Goal: Navigation & Orientation: Find specific page/section

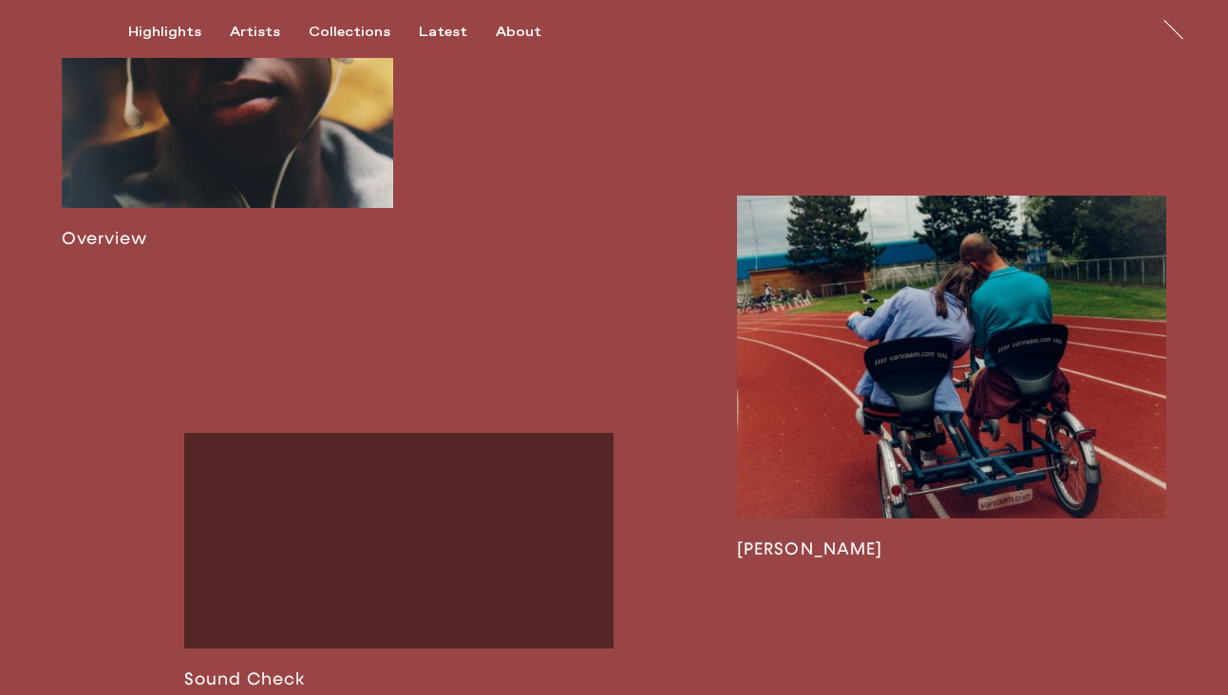
scroll to position [1361, 0]
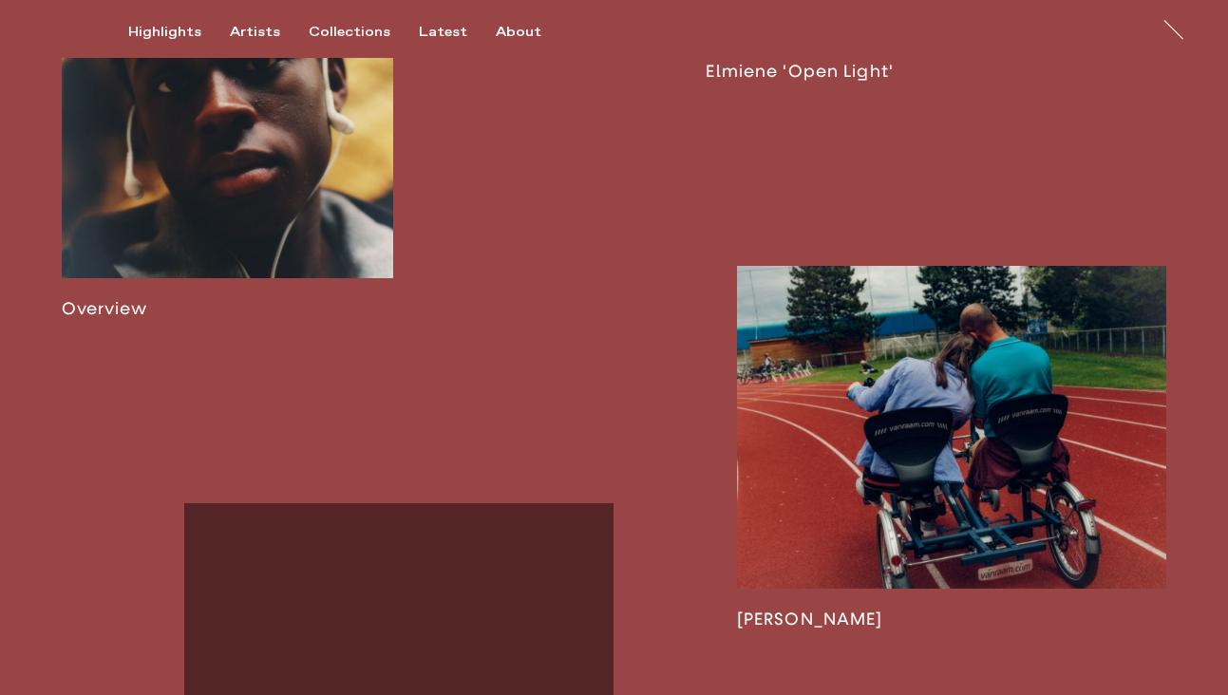
click at [942, 487] on link at bounding box center [952, 448] width 430 height 364
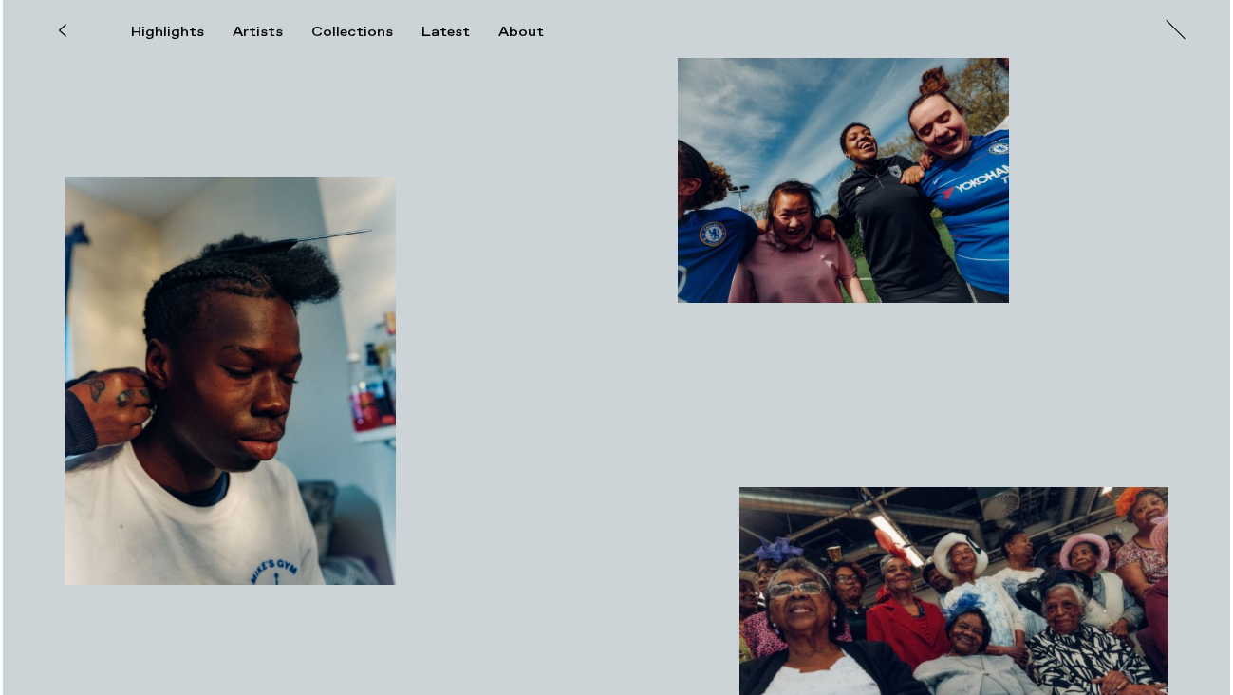
scroll to position [1458, 0]
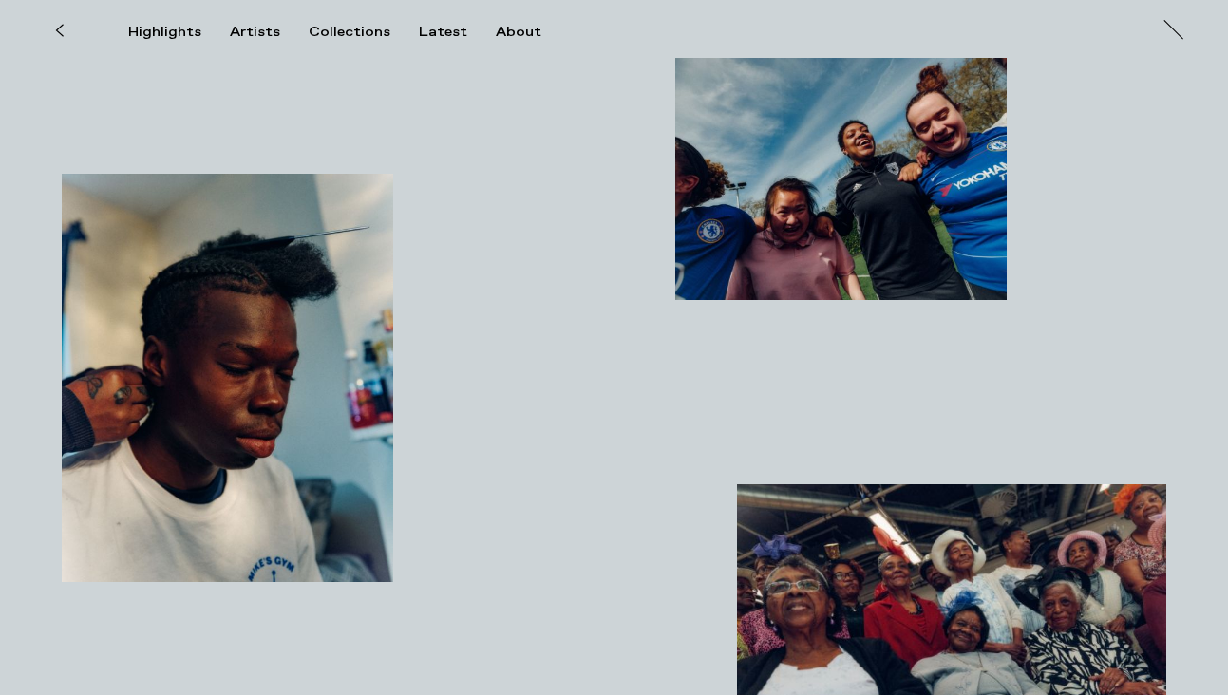
click at [904, 193] on img "button" at bounding box center [840, 175] width 331 height 249
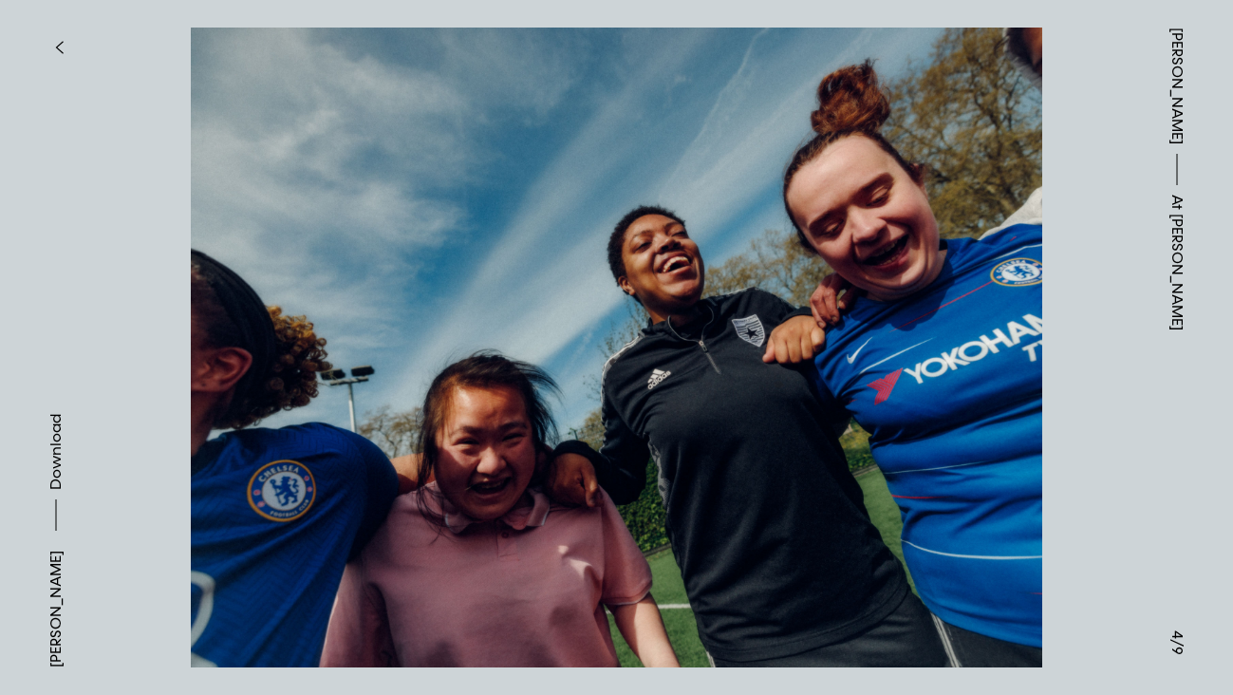
click at [61, 34] on button "button" at bounding box center [59, 48] width 42 height 42
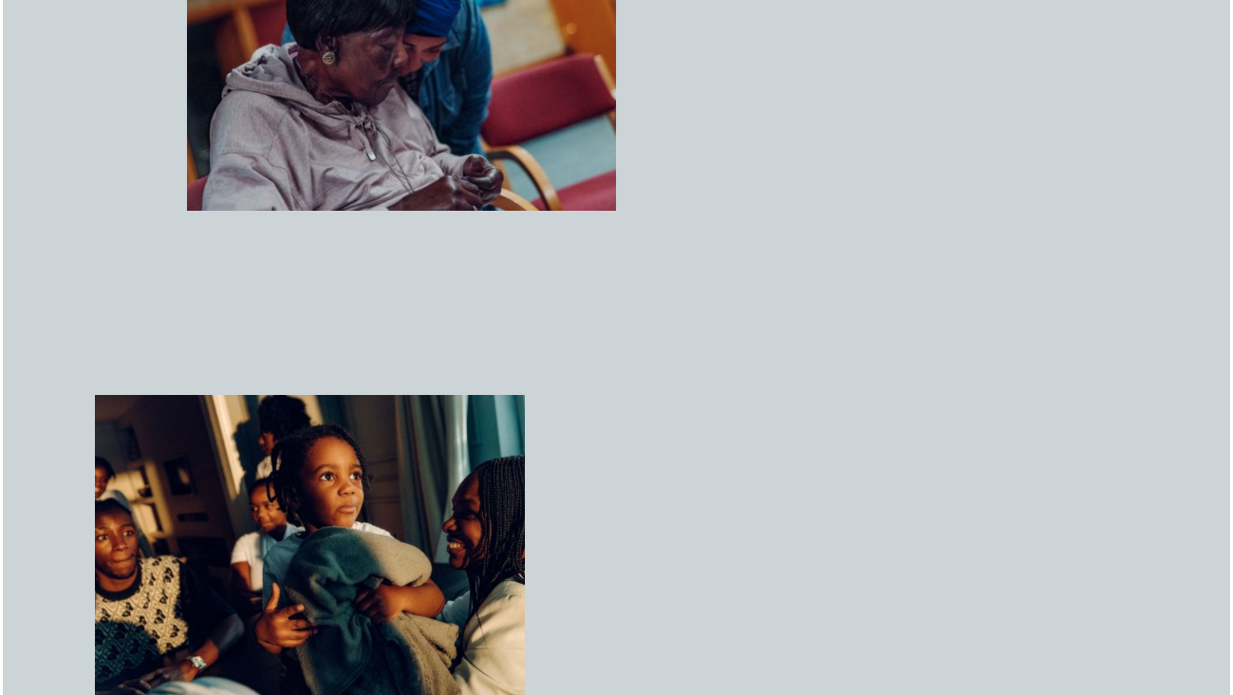
scroll to position [3104, 0]
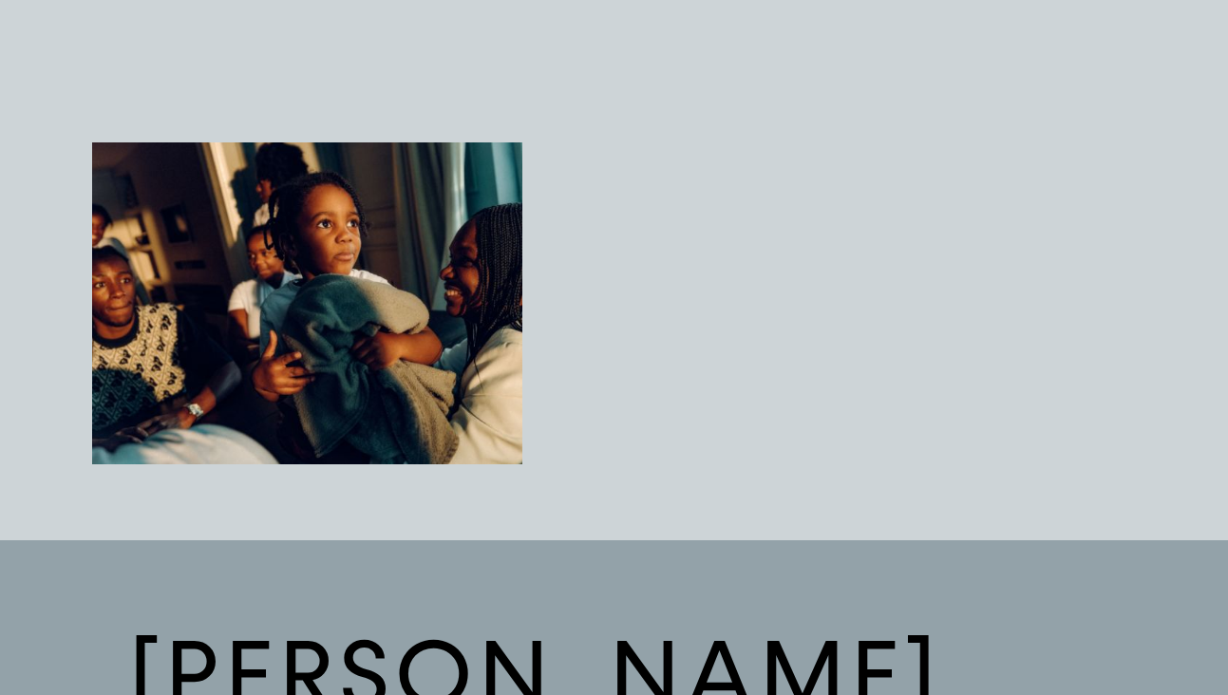
click at [435, 369] on img "button" at bounding box center [307, 303] width 430 height 323
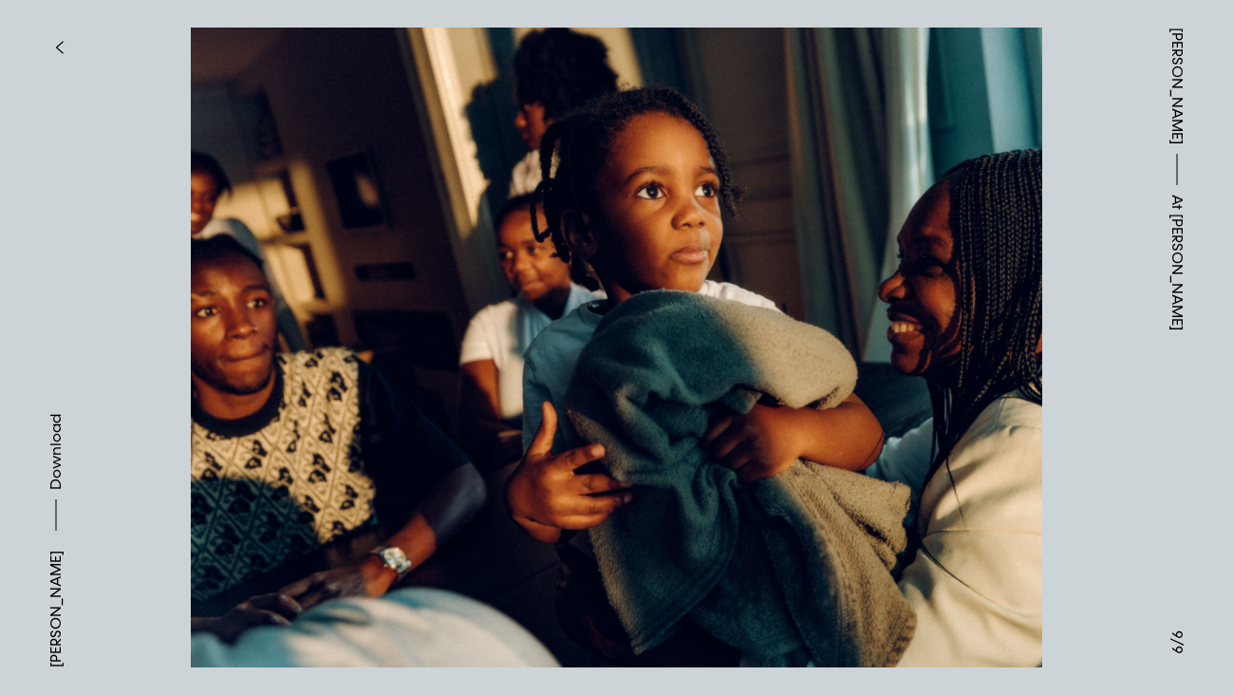
click at [1139, 262] on div "[PERSON_NAME] At [PERSON_NAME]" at bounding box center [1177, 347] width 112 height 695
click at [40, 28] on button "button" at bounding box center [59, 48] width 42 height 42
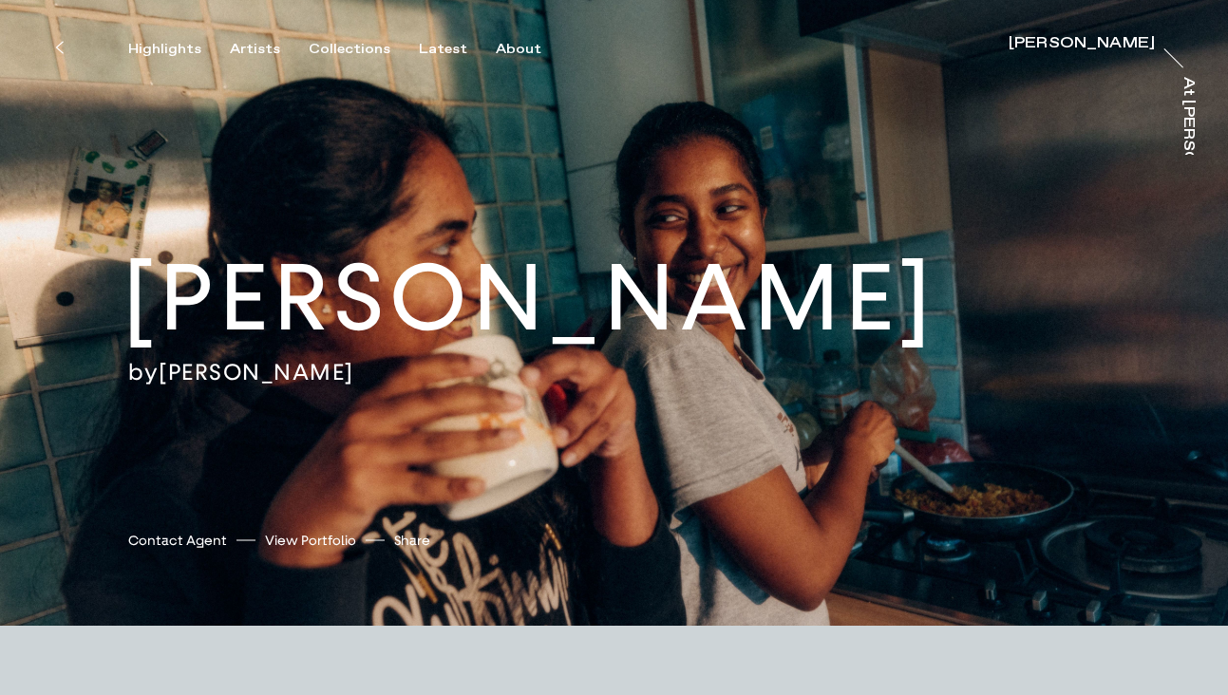
click at [66, 49] on button at bounding box center [59, 48] width 42 height 42
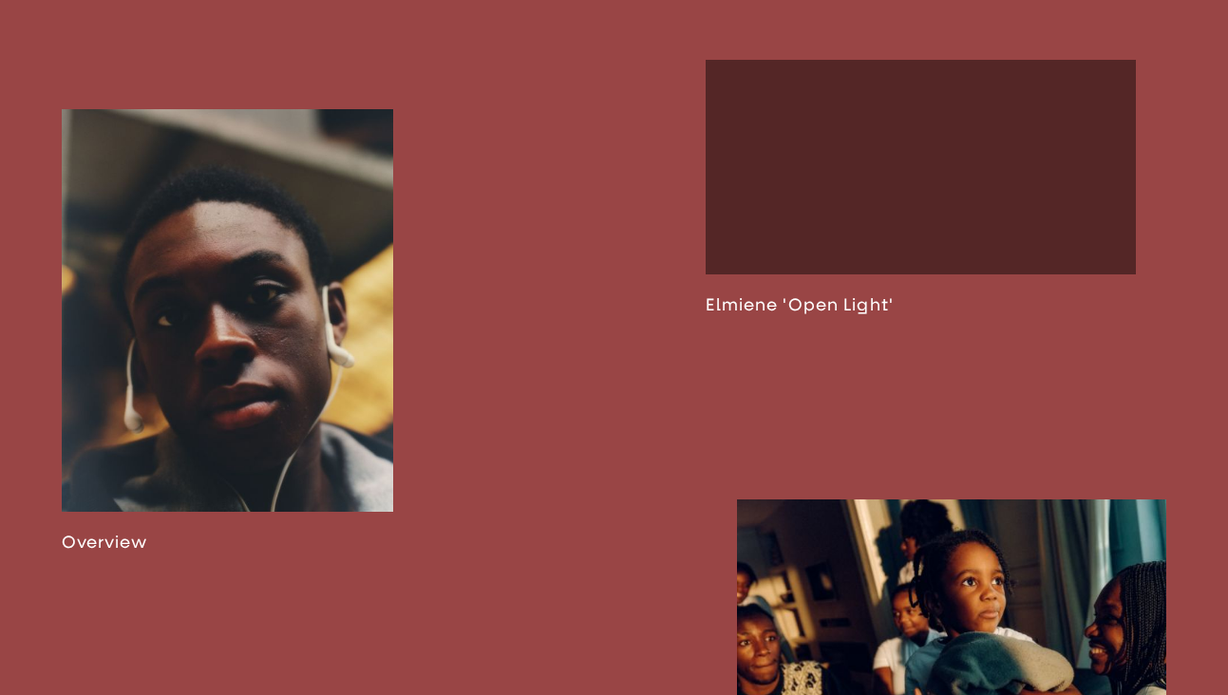
scroll to position [1772, 0]
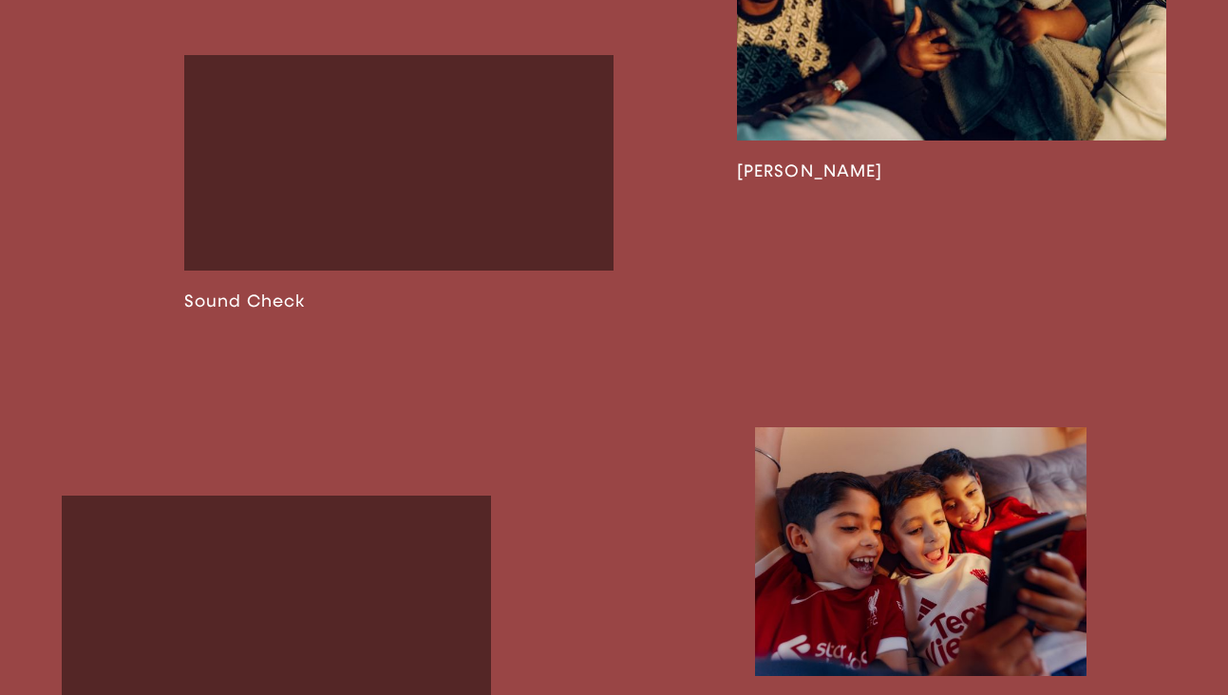
click at [478, 222] on link at bounding box center [399, 182] width 430 height 255
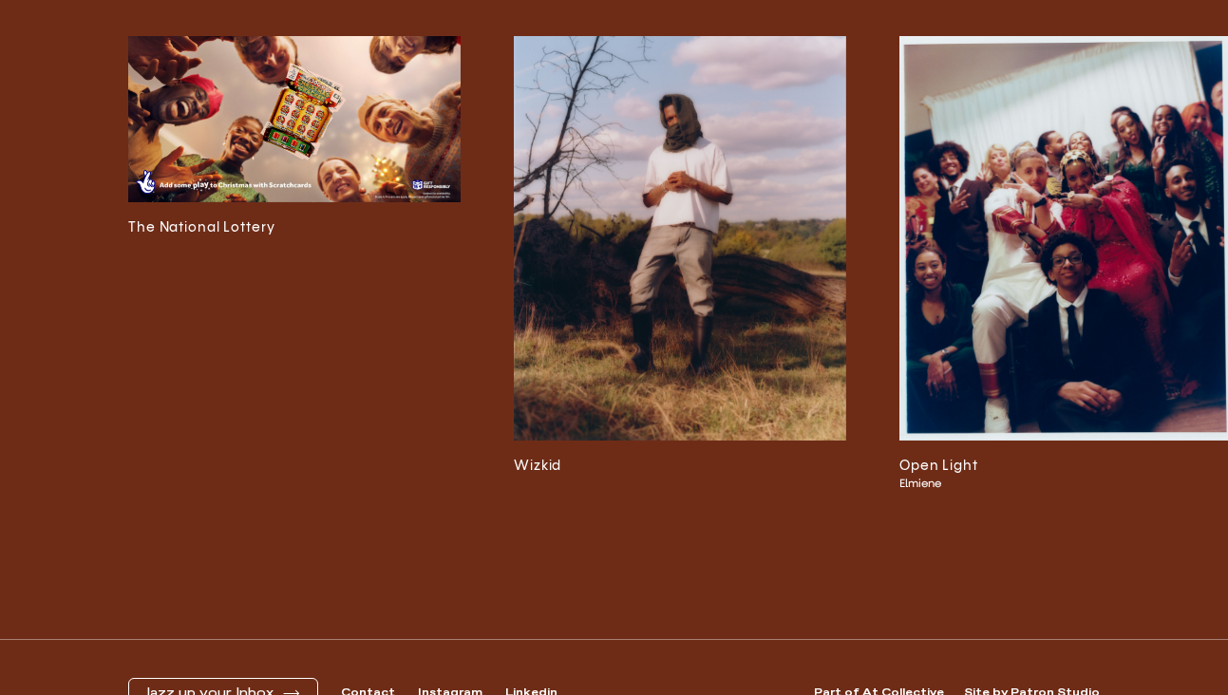
scroll to position [4522, 0]
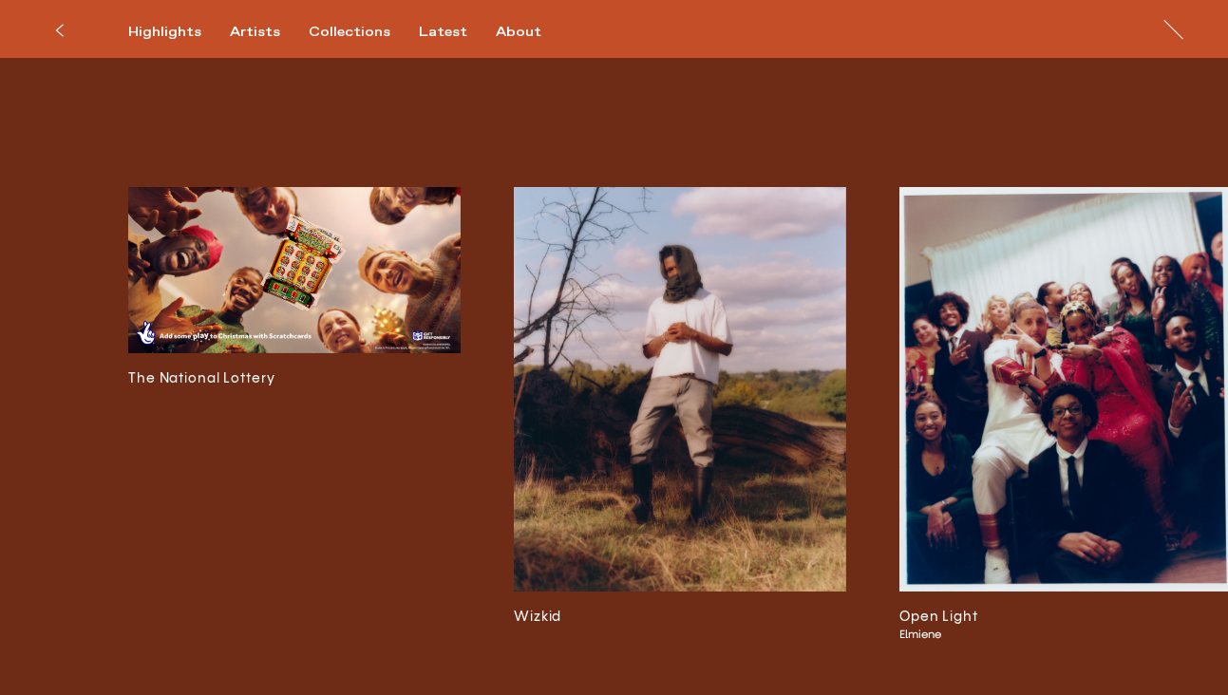
click at [214, 202] on img at bounding box center [294, 270] width 332 height 166
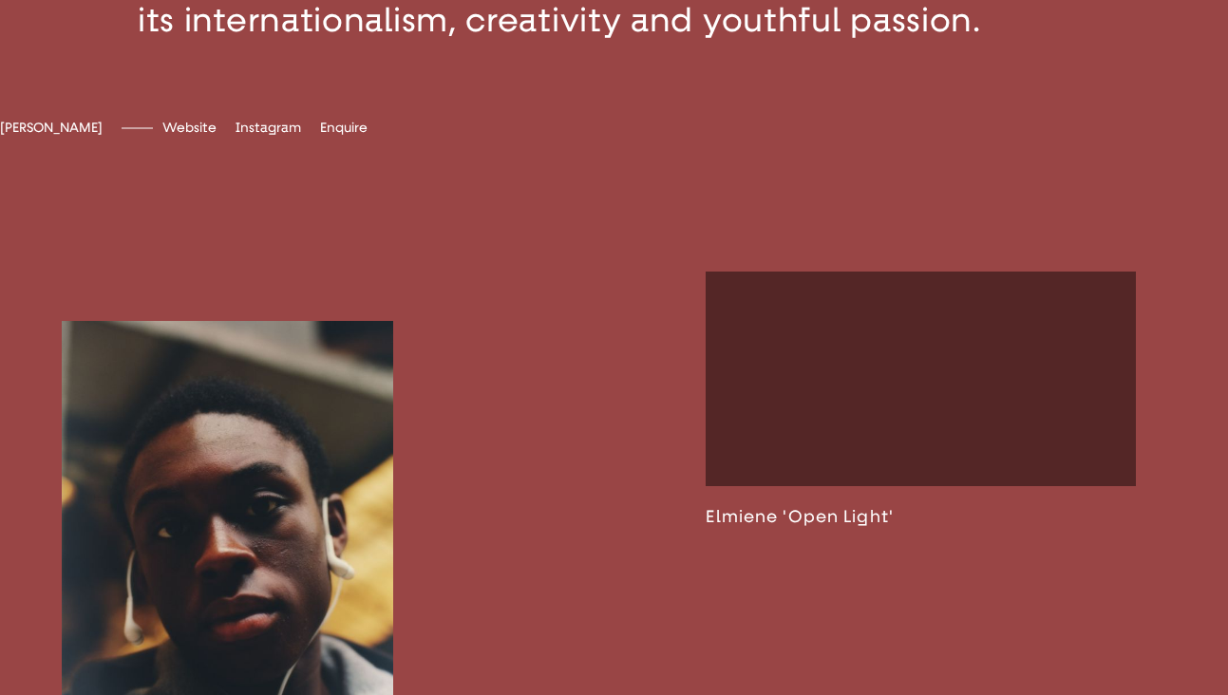
scroll to position [1273, 0]
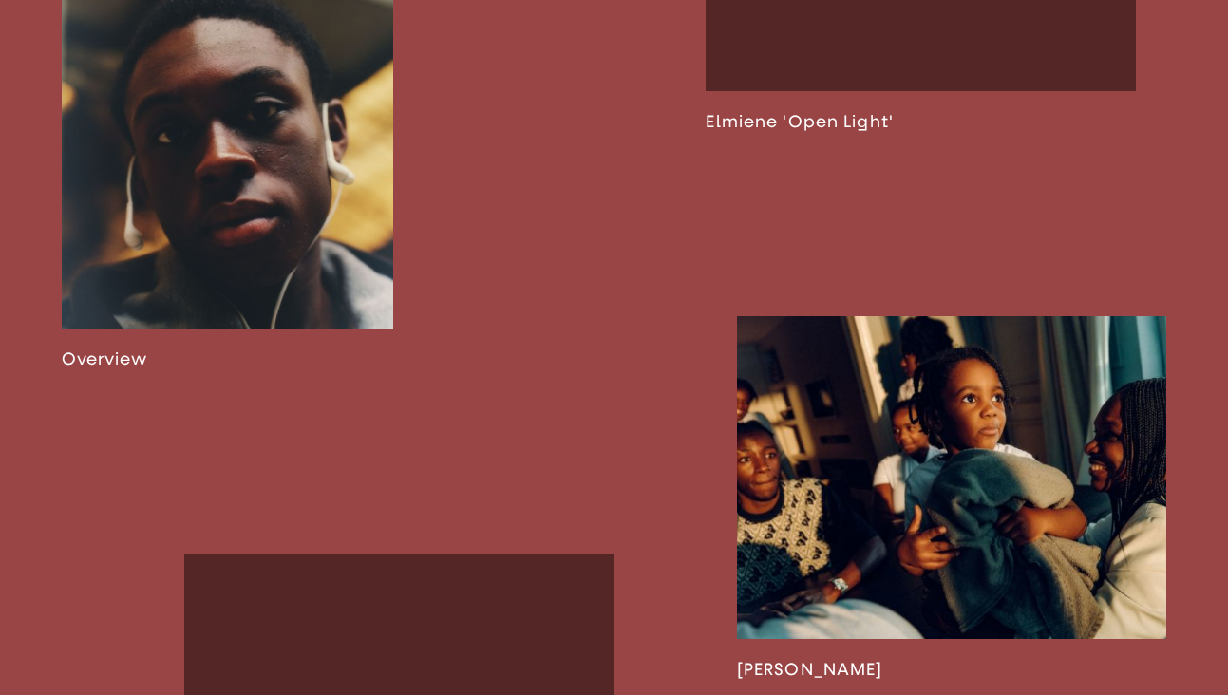
click at [217, 243] on link at bounding box center [227, 148] width 331 height 444
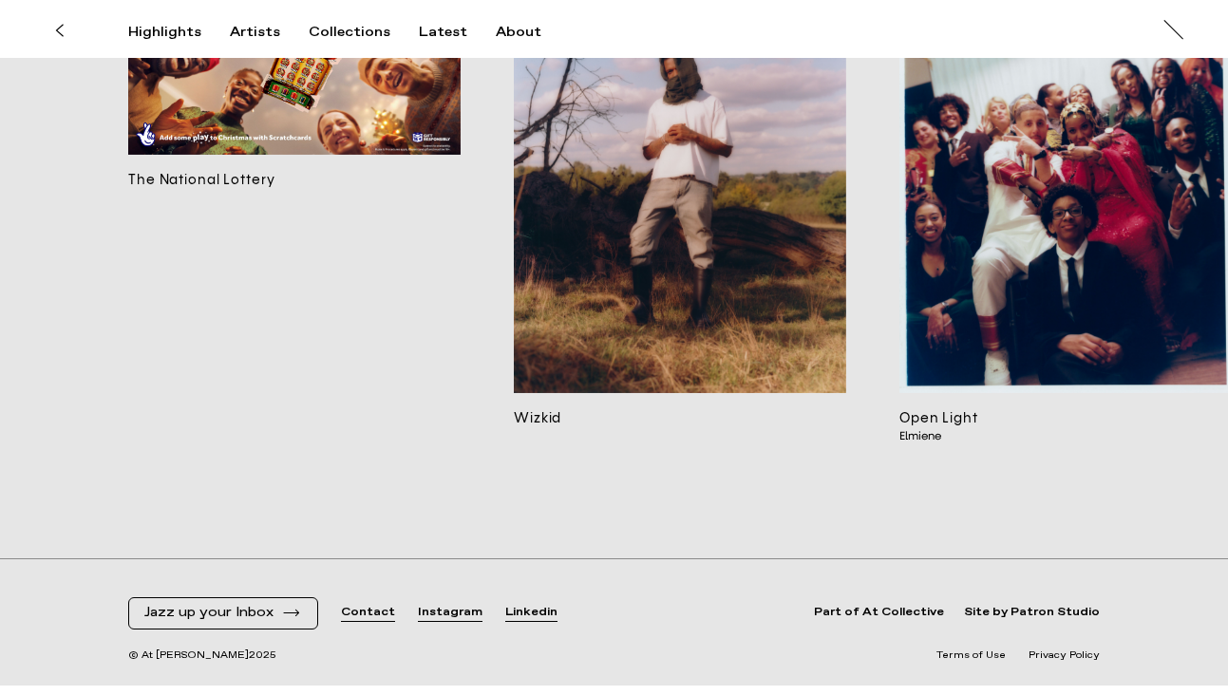
scroll to position [14779, 0]
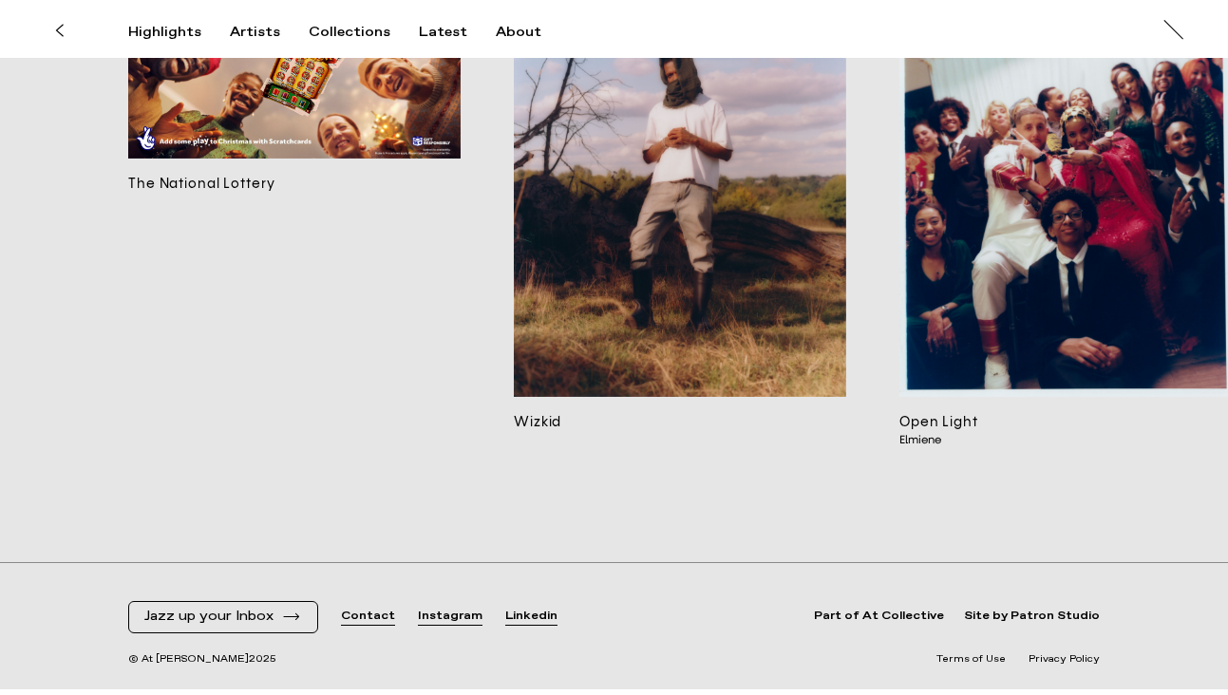
click at [253, 23] on div "Highlights Artists Collections Latest About [PERSON_NAME] [PERSON_NAME] At [PER…" at bounding box center [616, 29] width 1233 height 58
click at [252, 28] on div "Artists" at bounding box center [255, 32] width 50 height 17
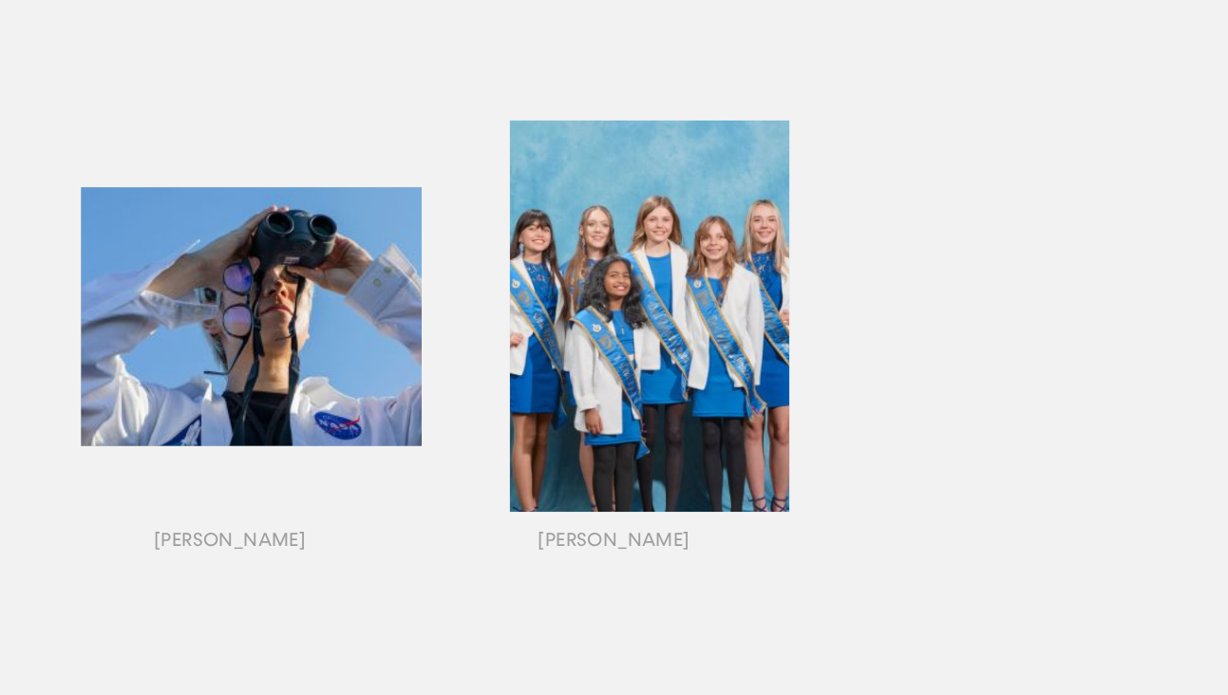
scroll to position [2209, 0]
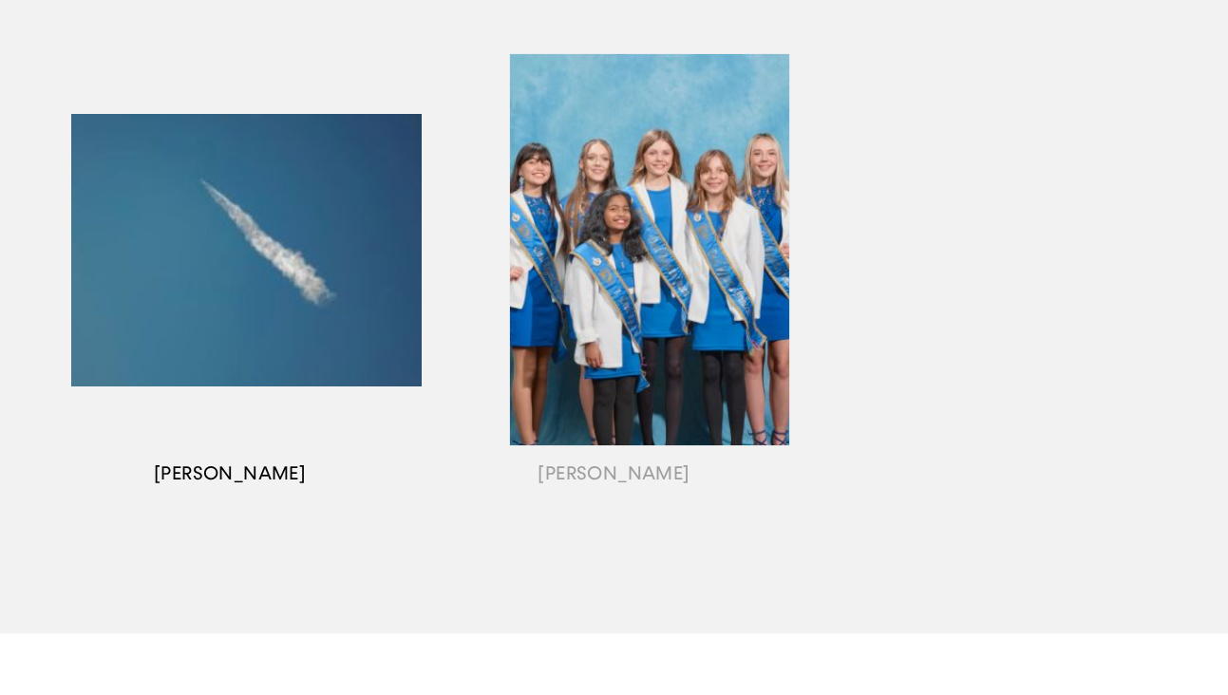
click at [217, 476] on div "button" at bounding box center [230, 273] width 384 height 592
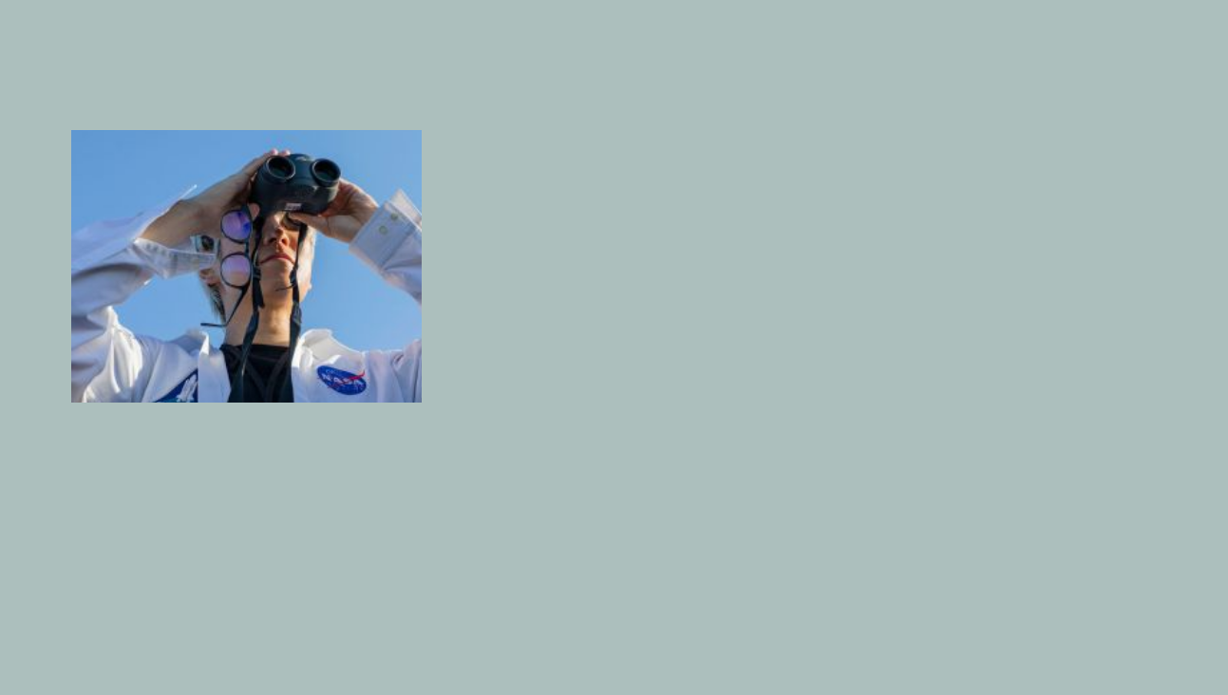
click at [358, 372] on div "button" at bounding box center [230, 273] width 384 height 592
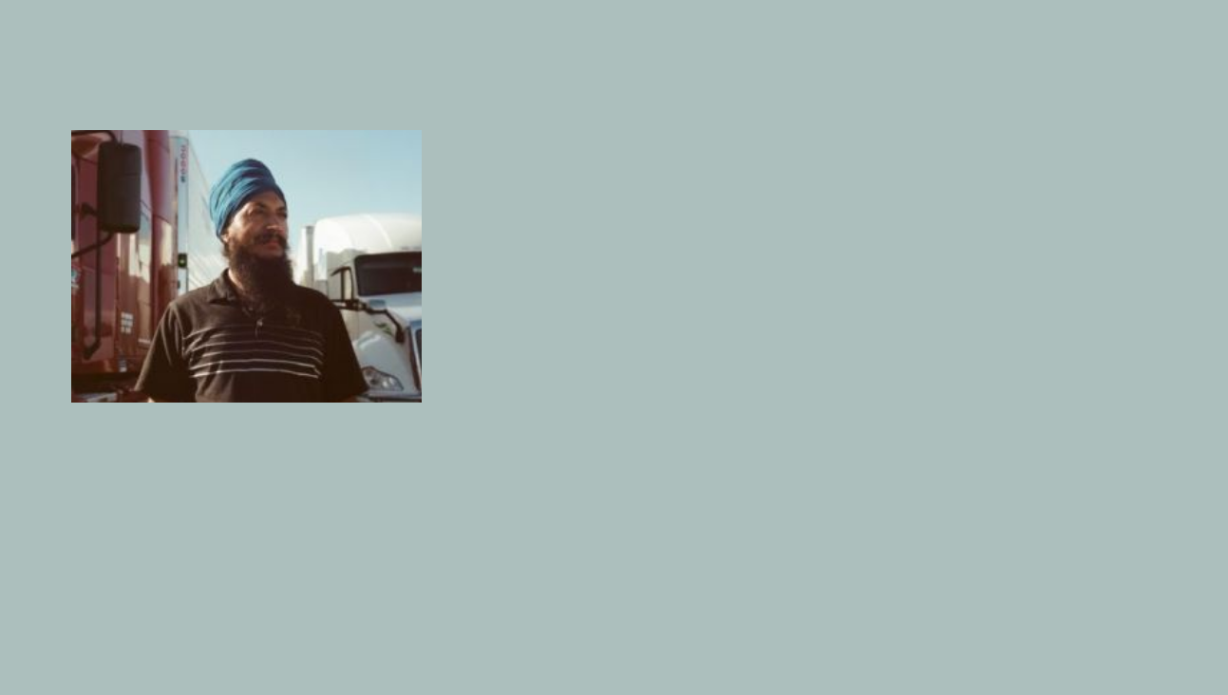
click at [384, 234] on div "button" at bounding box center [230, 273] width 384 height 592
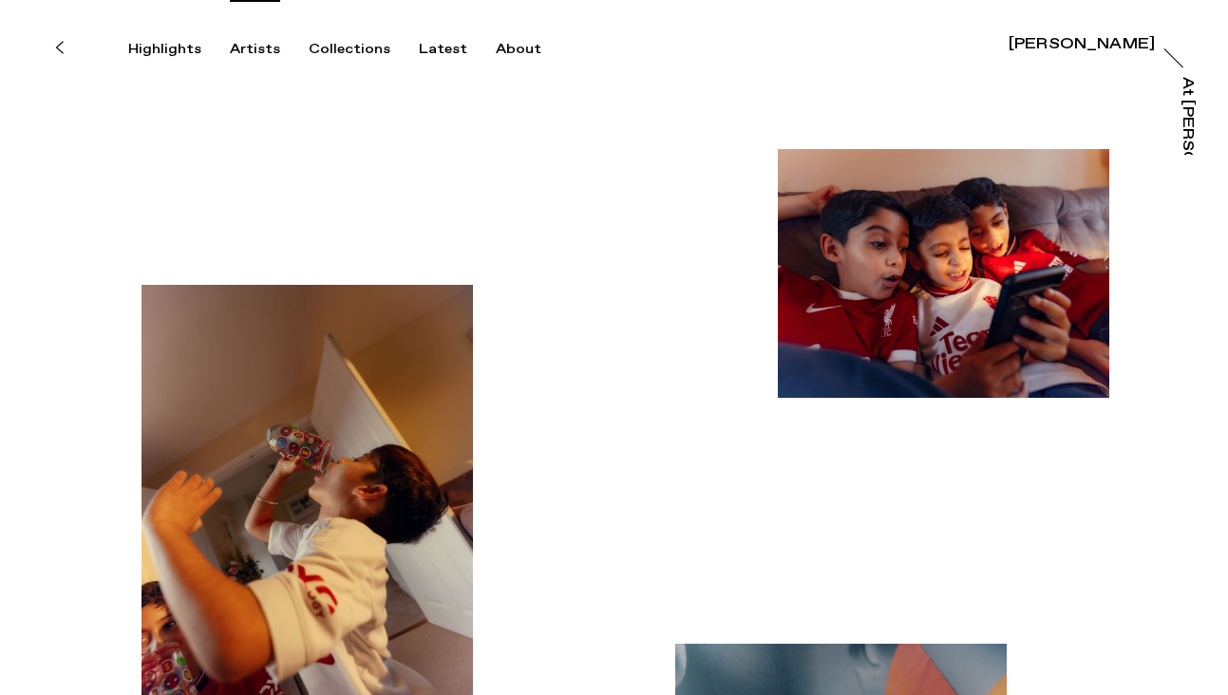
click at [259, 48] on div "Artists" at bounding box center [255, 49] width 50 height 17
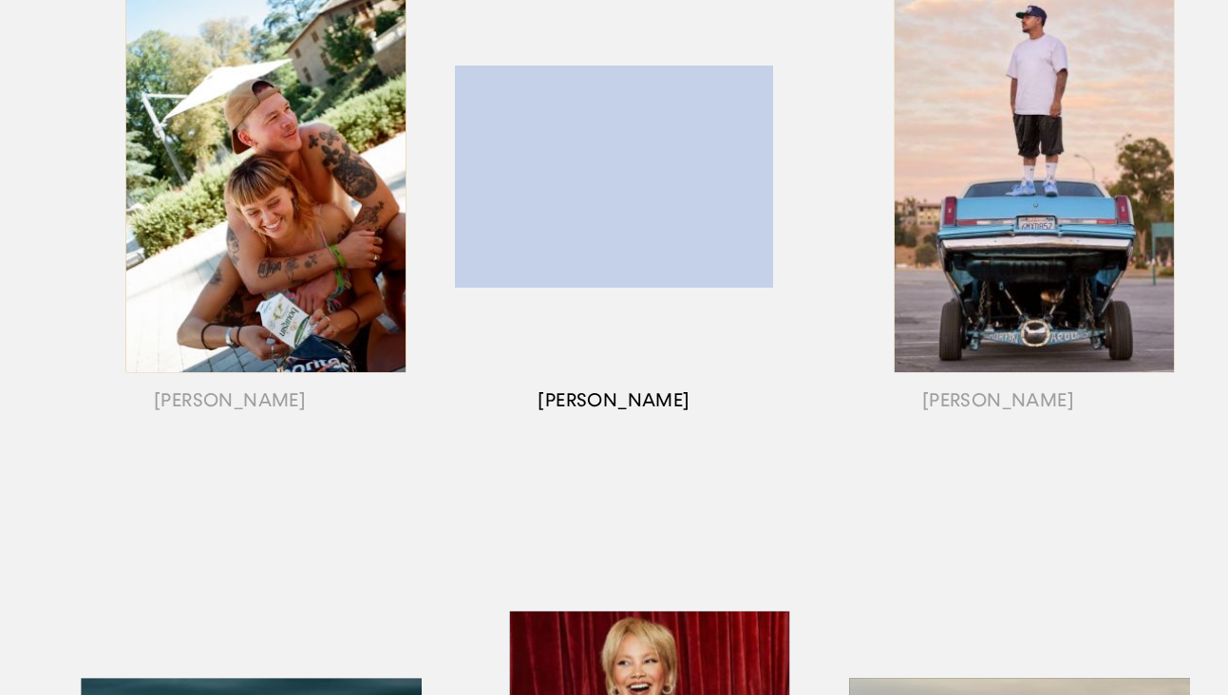
scroll to position [309, 0]
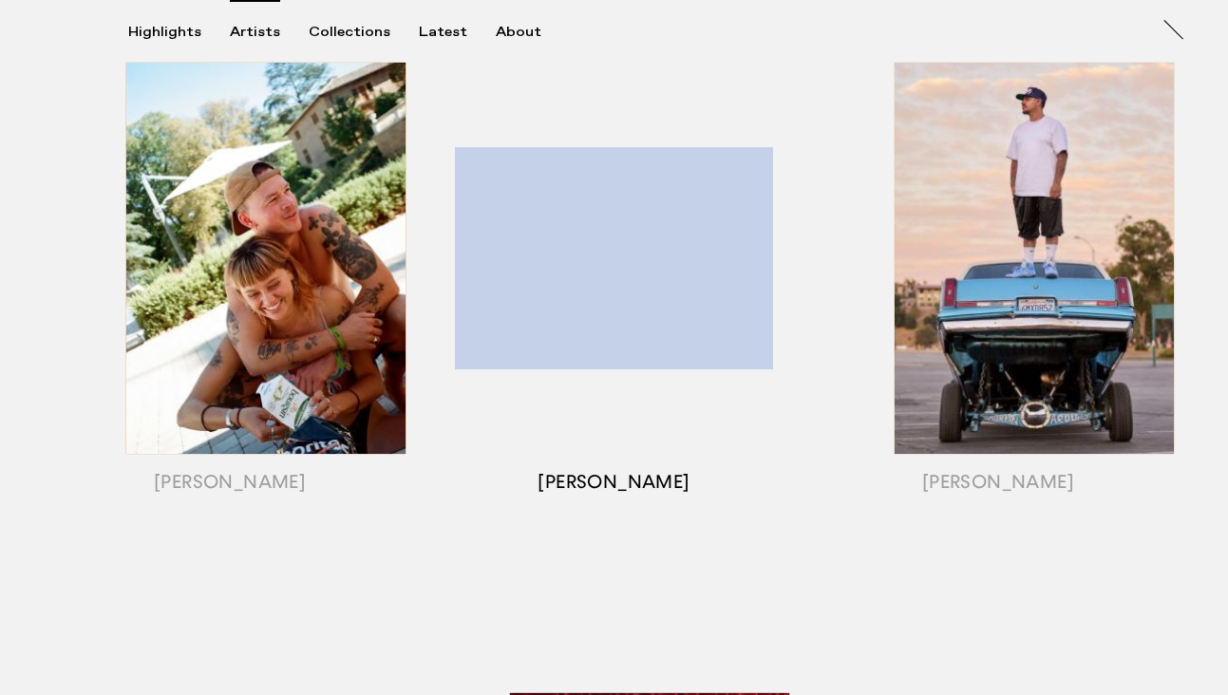
click at [586, 250] on div "button" at bounding box center [614, 282] width 384 height 592
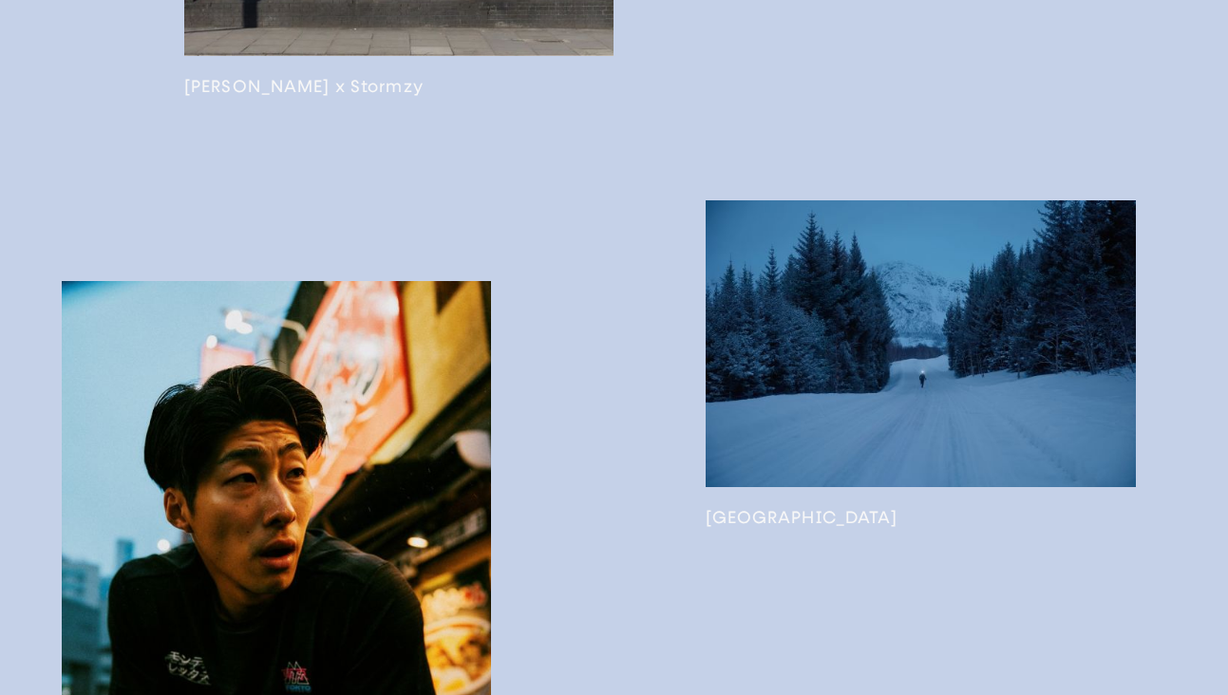
scroll to position [1615, 0]
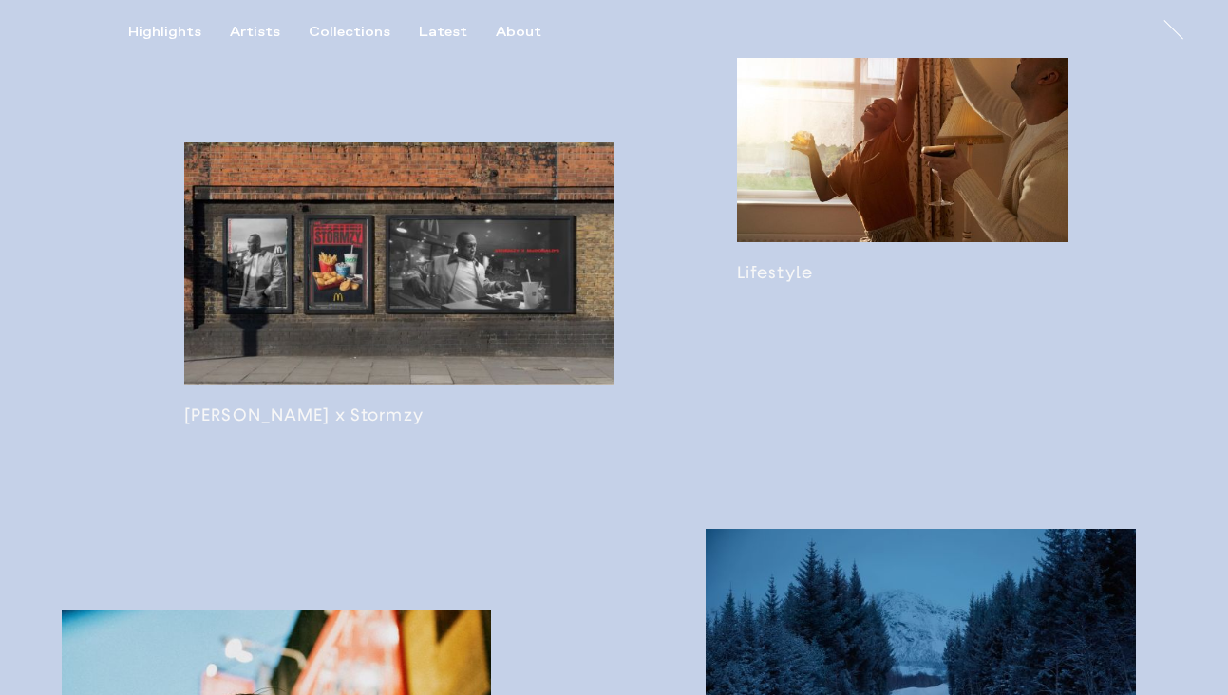
click at [860, 247] on link at bounding box center [902, 152] width 331 height 262
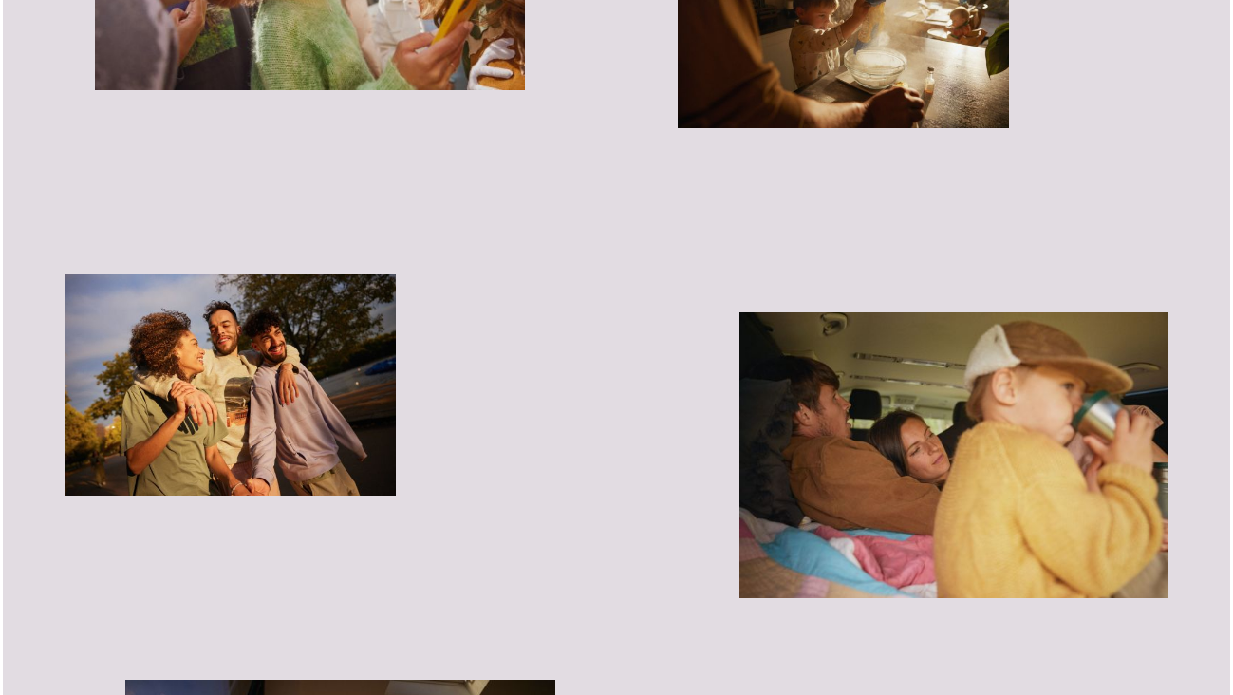
scroll to position [3783, 0]
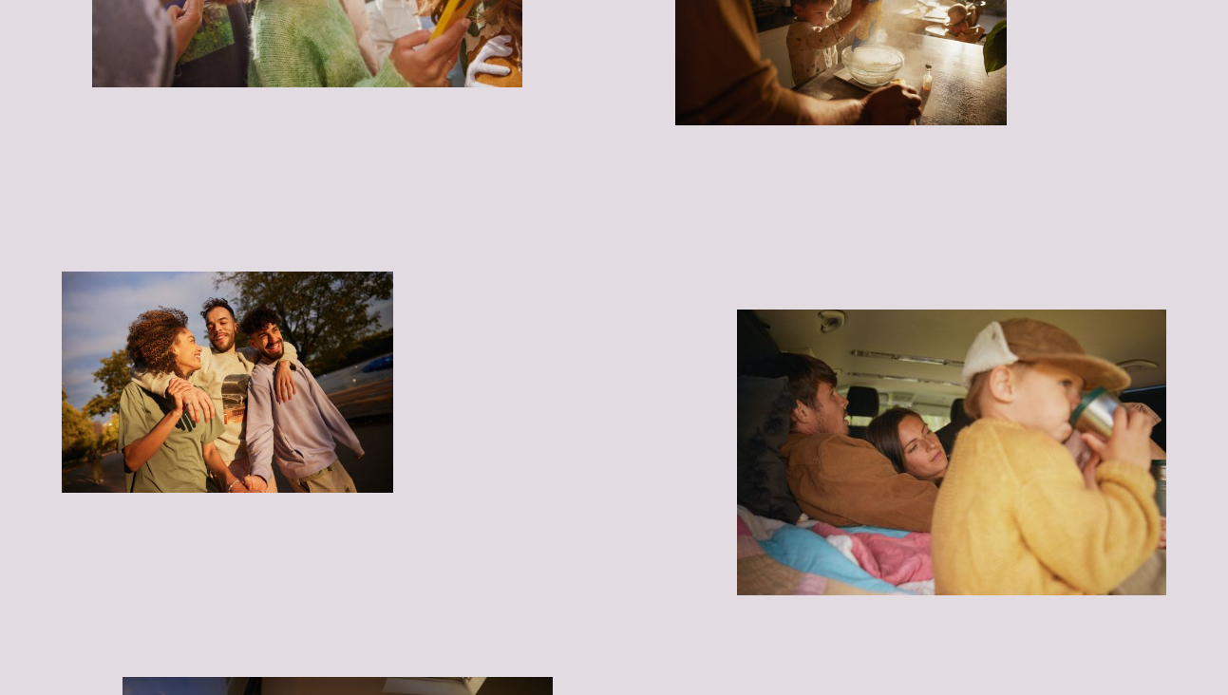
click at [349, 371] on img "button" at bounding box center [227, 382] width 331 height 221
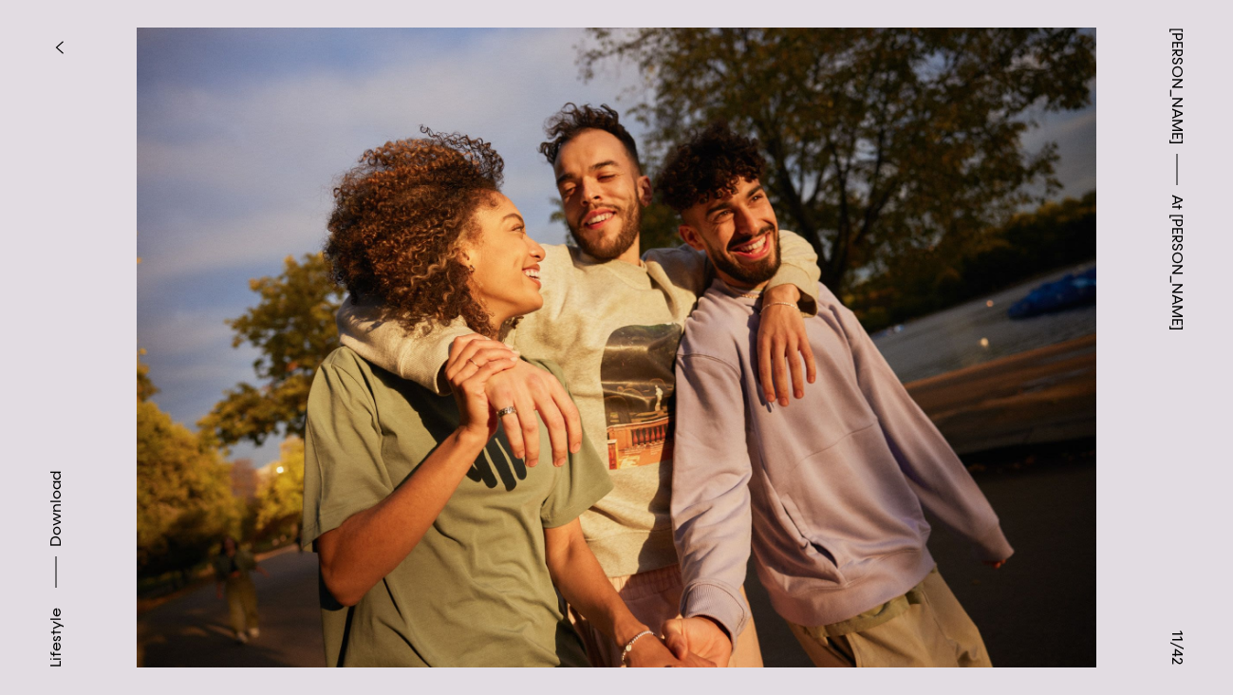
click at [49, 35] on button "button" at bounding box center [59, 48] width 42 height 42
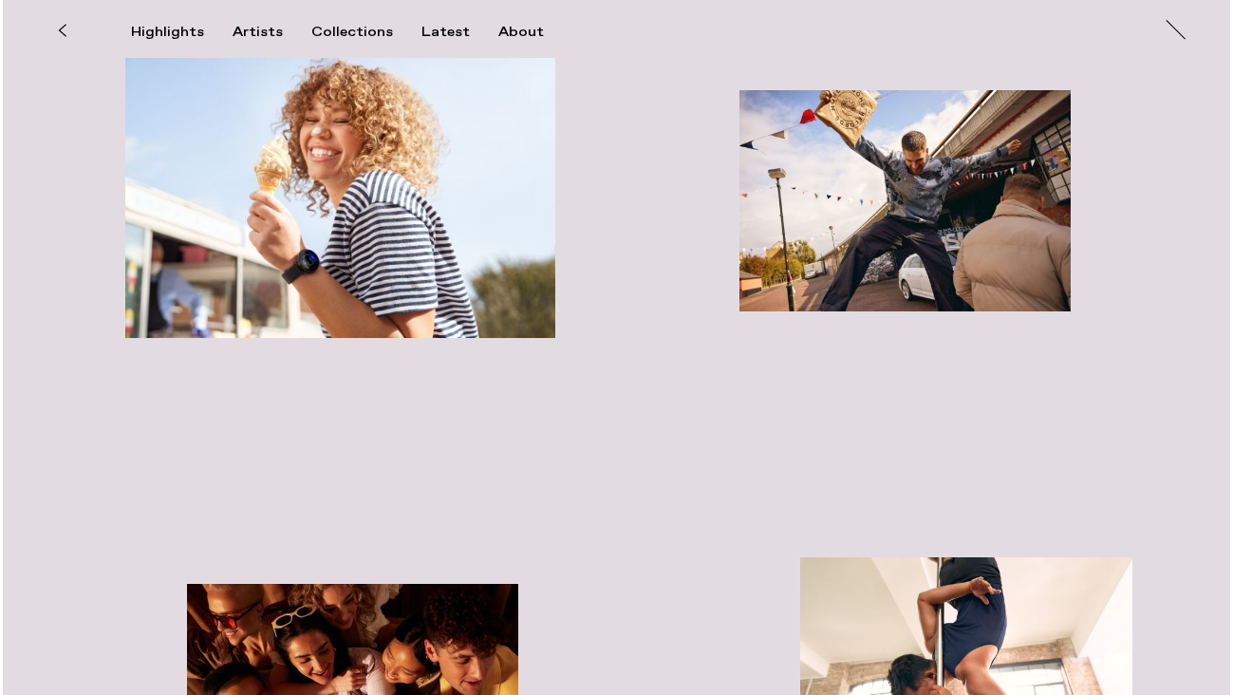
scroll to position [8180, 0]
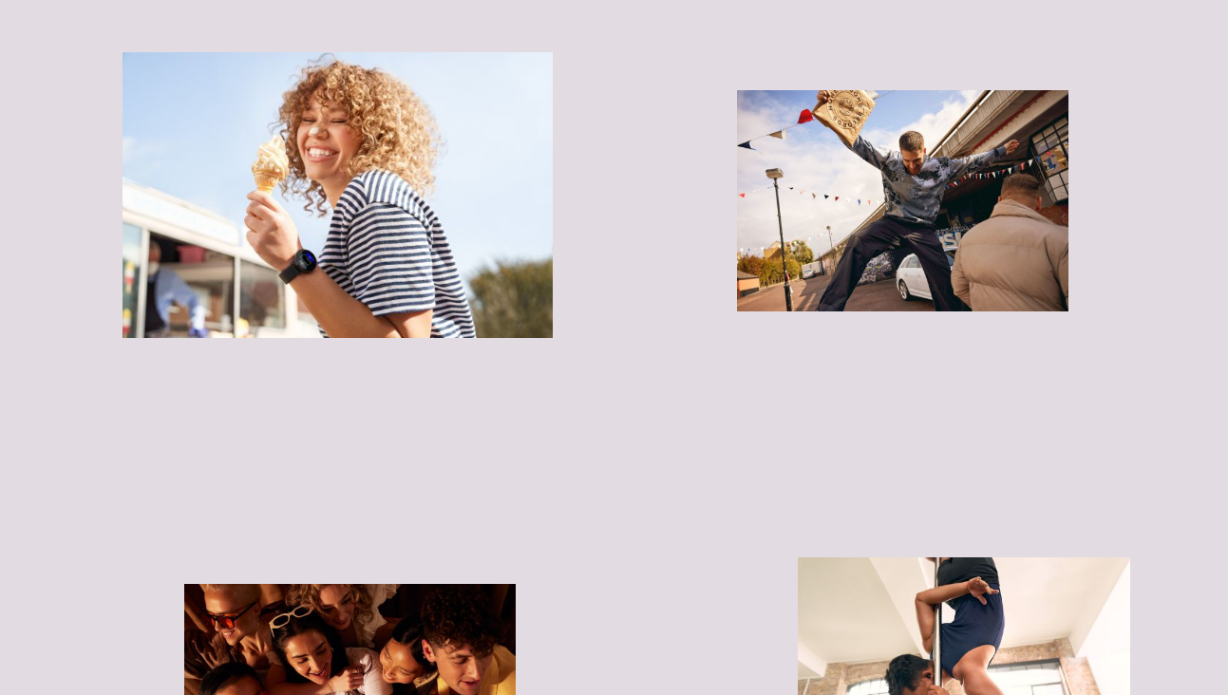
click at [853, 165] on img "button" at bounding box center [902, 200] width 331 height 221
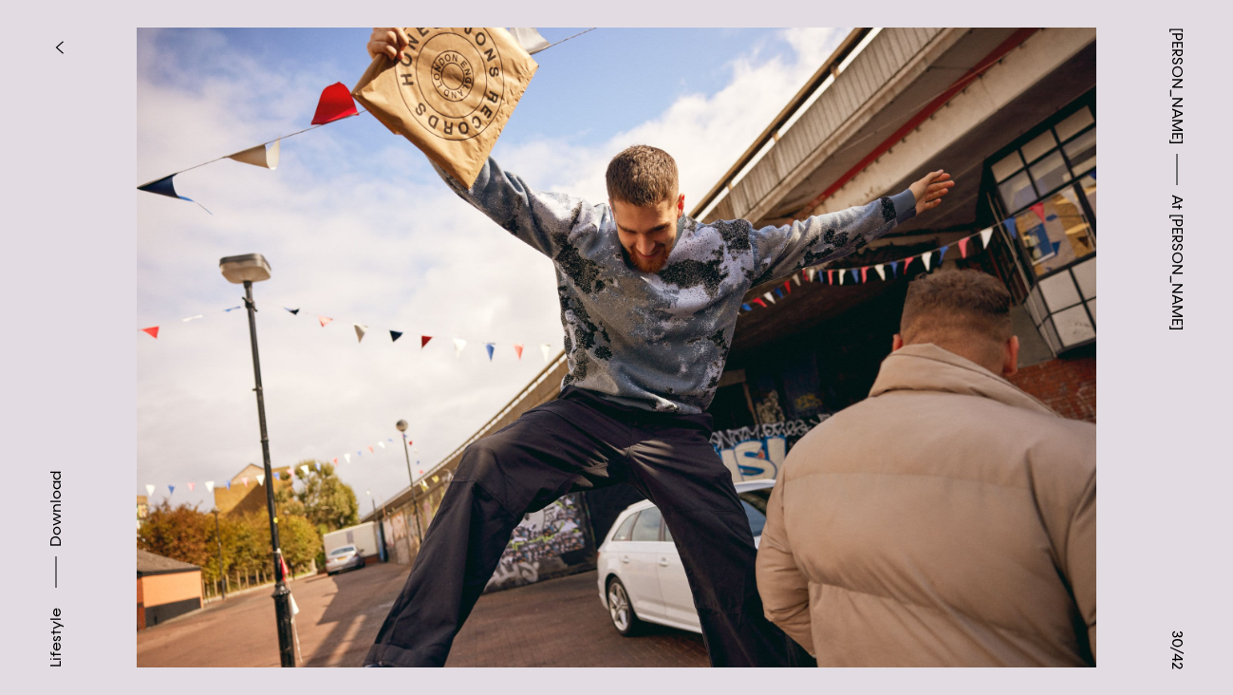
click at [50, 44] on button "button" at bounding box center [59, 48] width 42 height 42
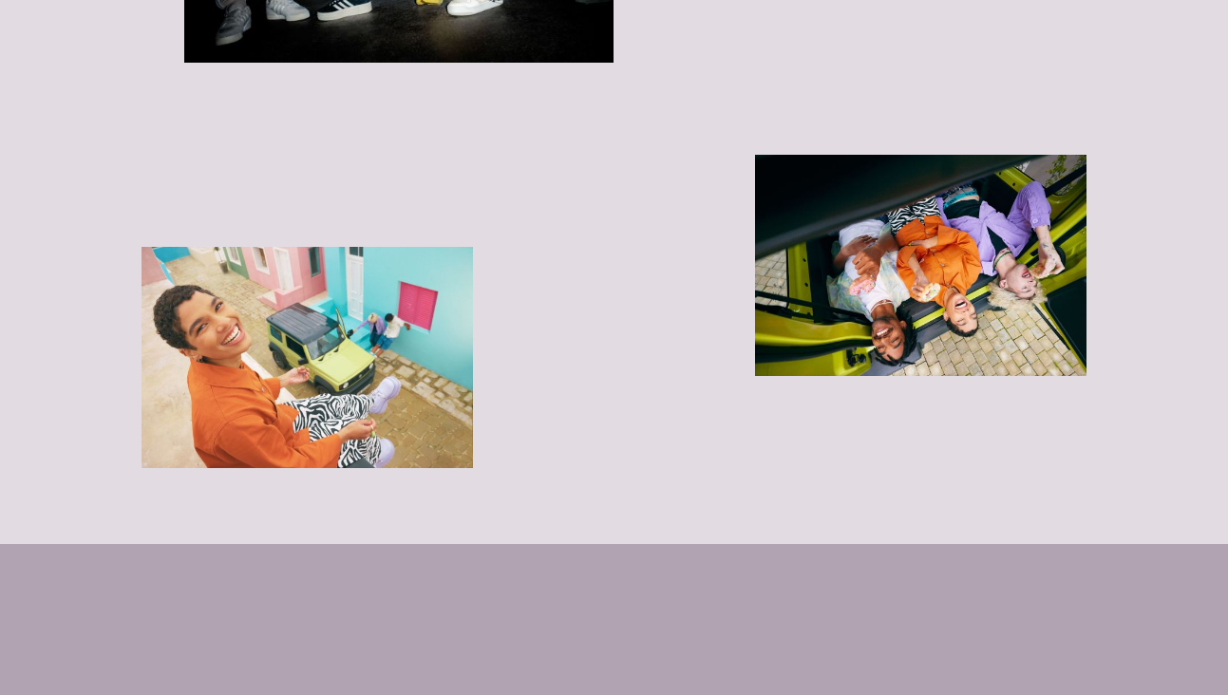
scroll to position [10876, 0]
